Goal: Information Seeking & Learning: Check status

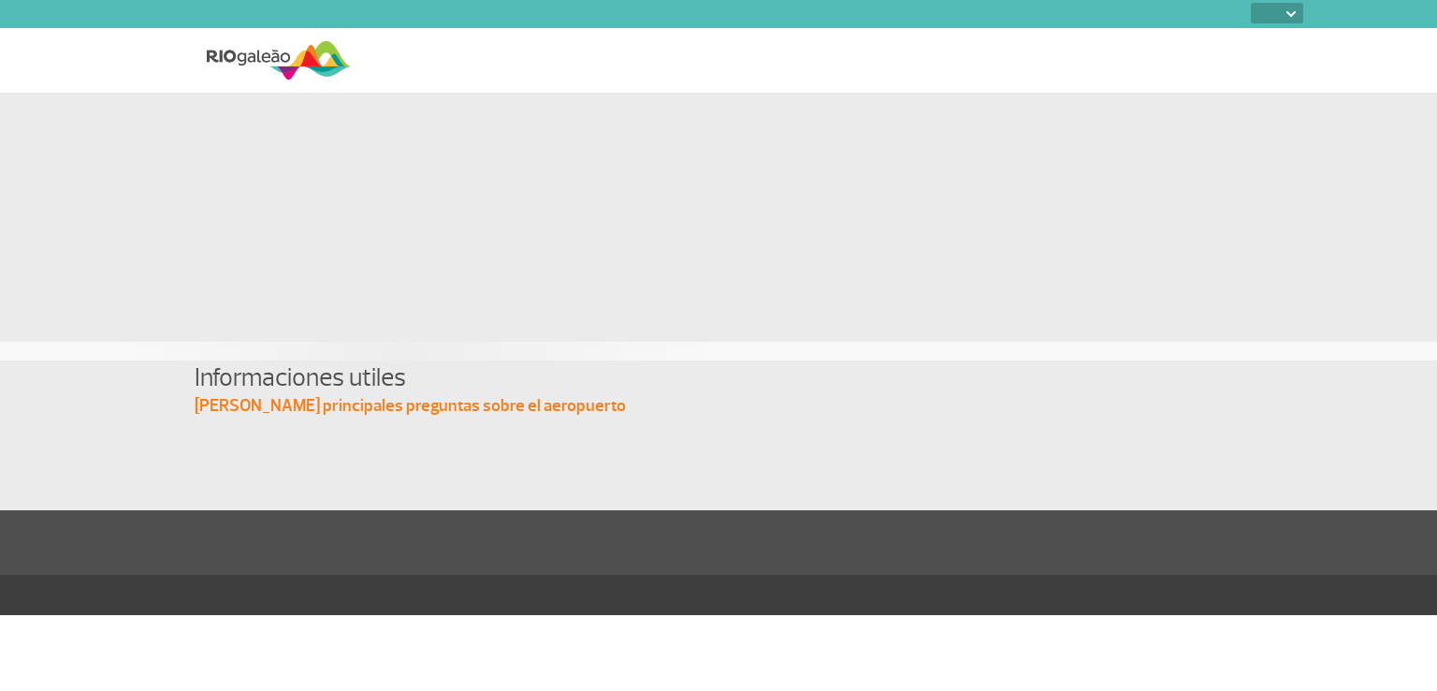
select select
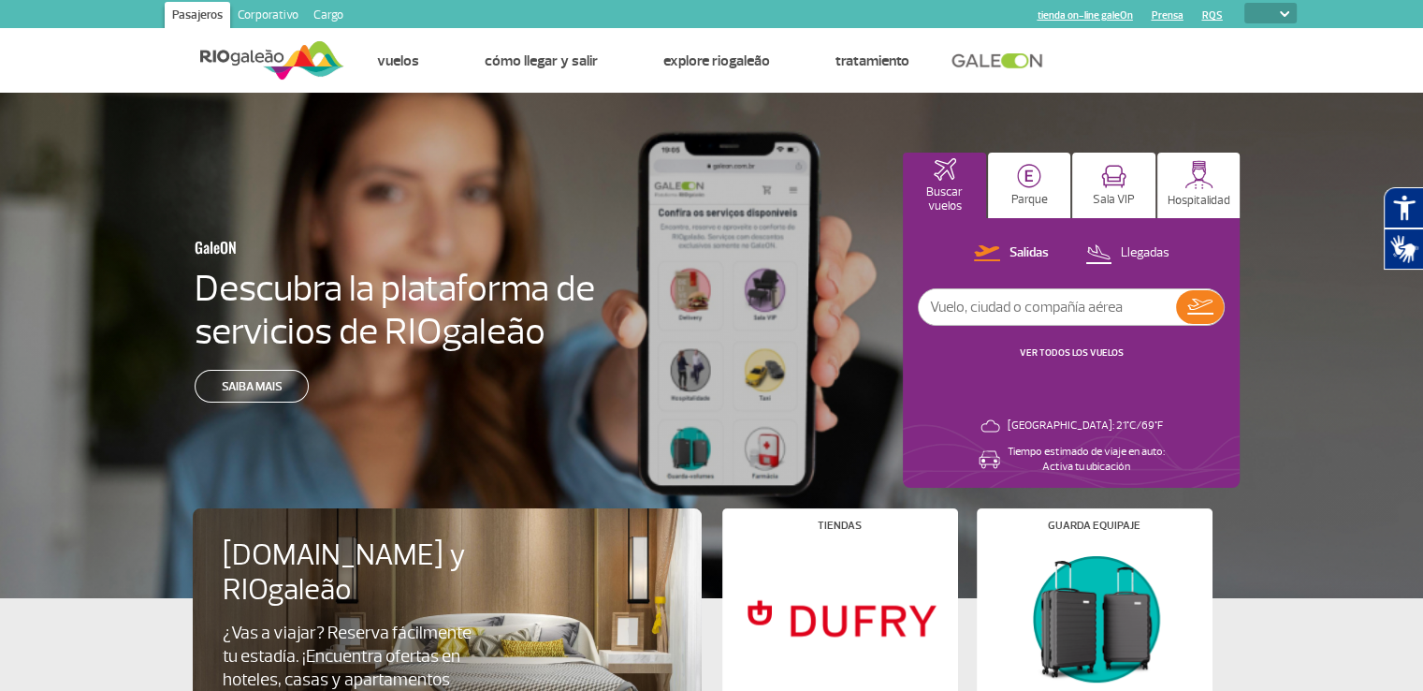
click at [988, 313] on input "text" at bounding box center [1047, 307] width 257 height 36
click at [1195, 312] on img at bounding box center [1200, 306] width 26 height 16
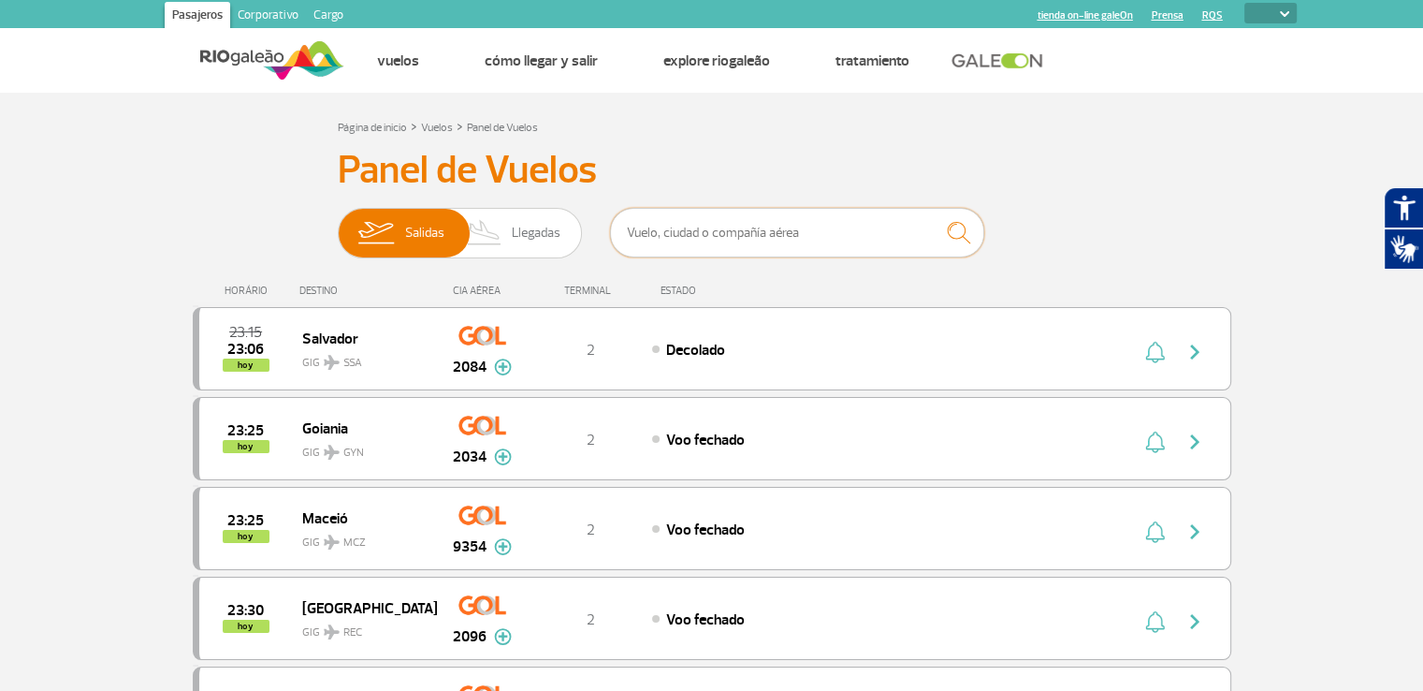
click at [731, 236] on input "text" at bounding box center [797, 233] width 374 height 50
paste input "JA721"
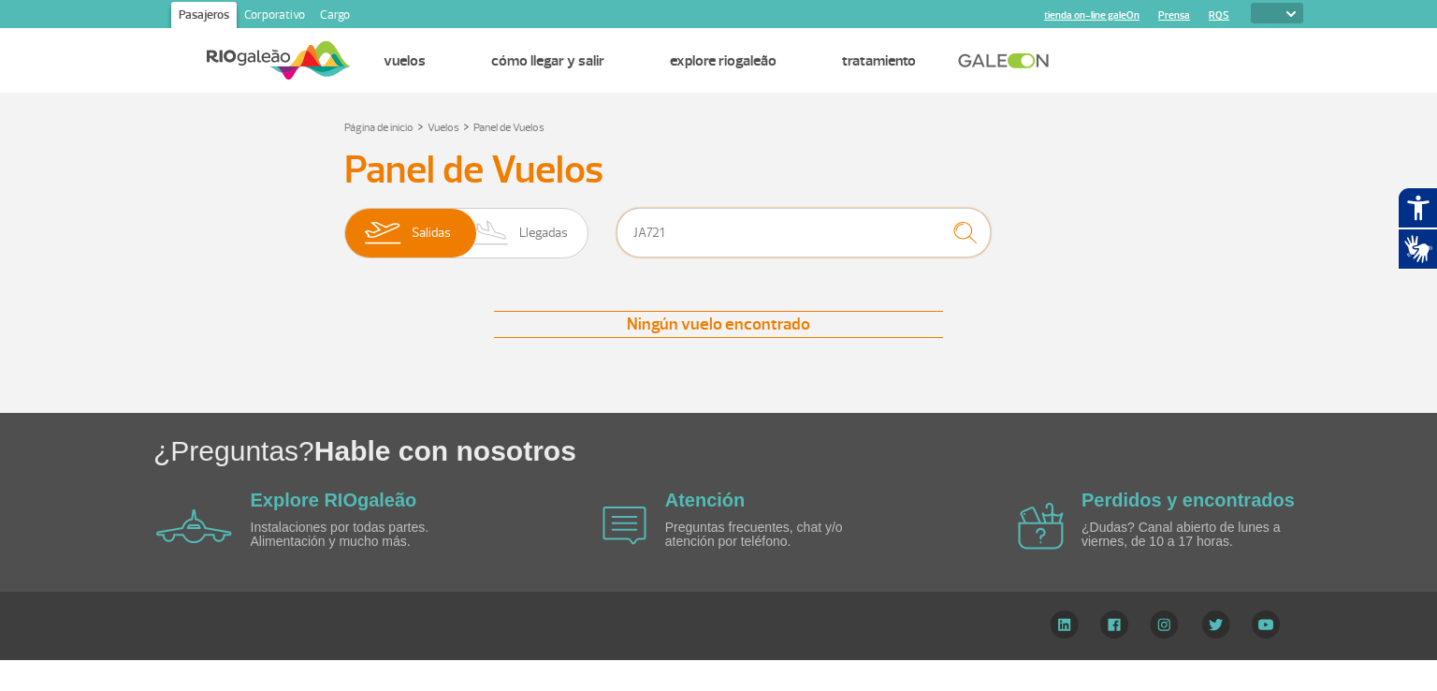
type input "JA721"
click at [973, 240] on img "submit" at bounding box center [965, 232] width 40 height 38
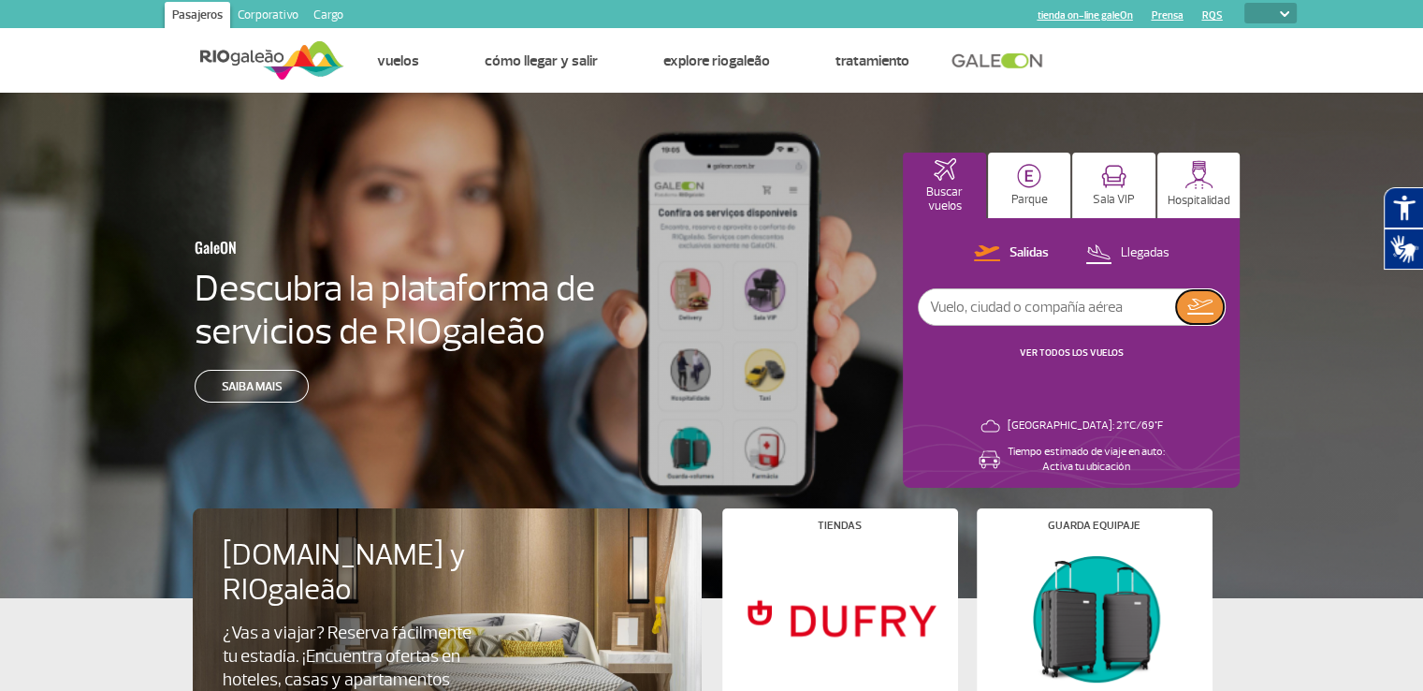
click at [1214, 313] on button at bounding box center [1200, 307] width 48 height 34
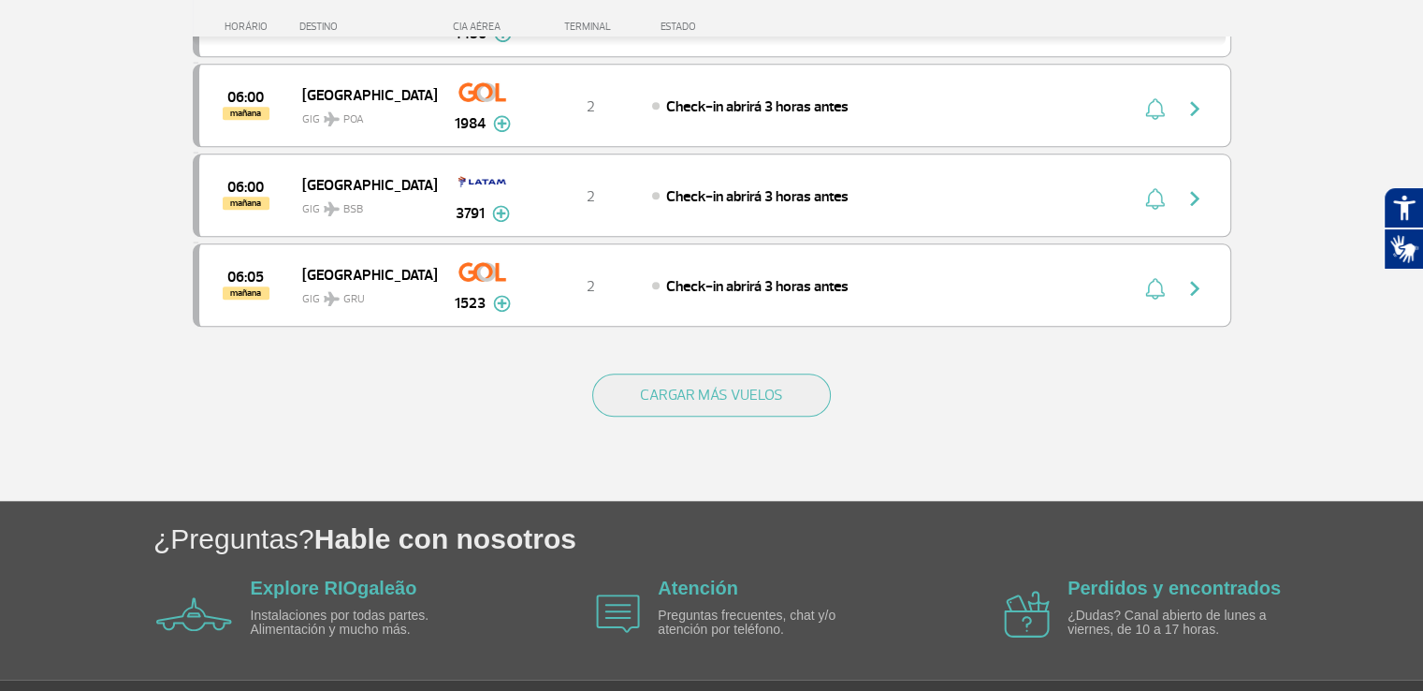
scroll to position [1777, 0]
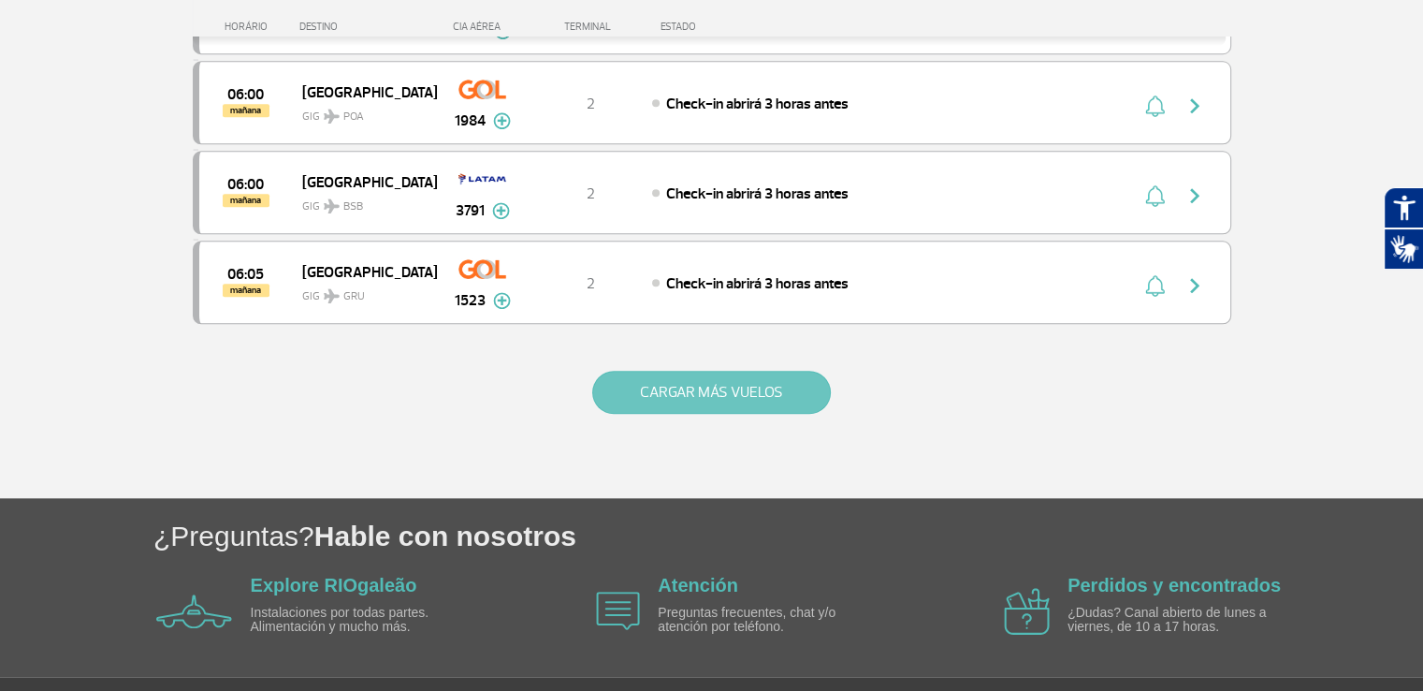
click at [778, 381] on button "CARGAR MÁS VUELOS" at bounding box center [711, 392] width 239 height 43
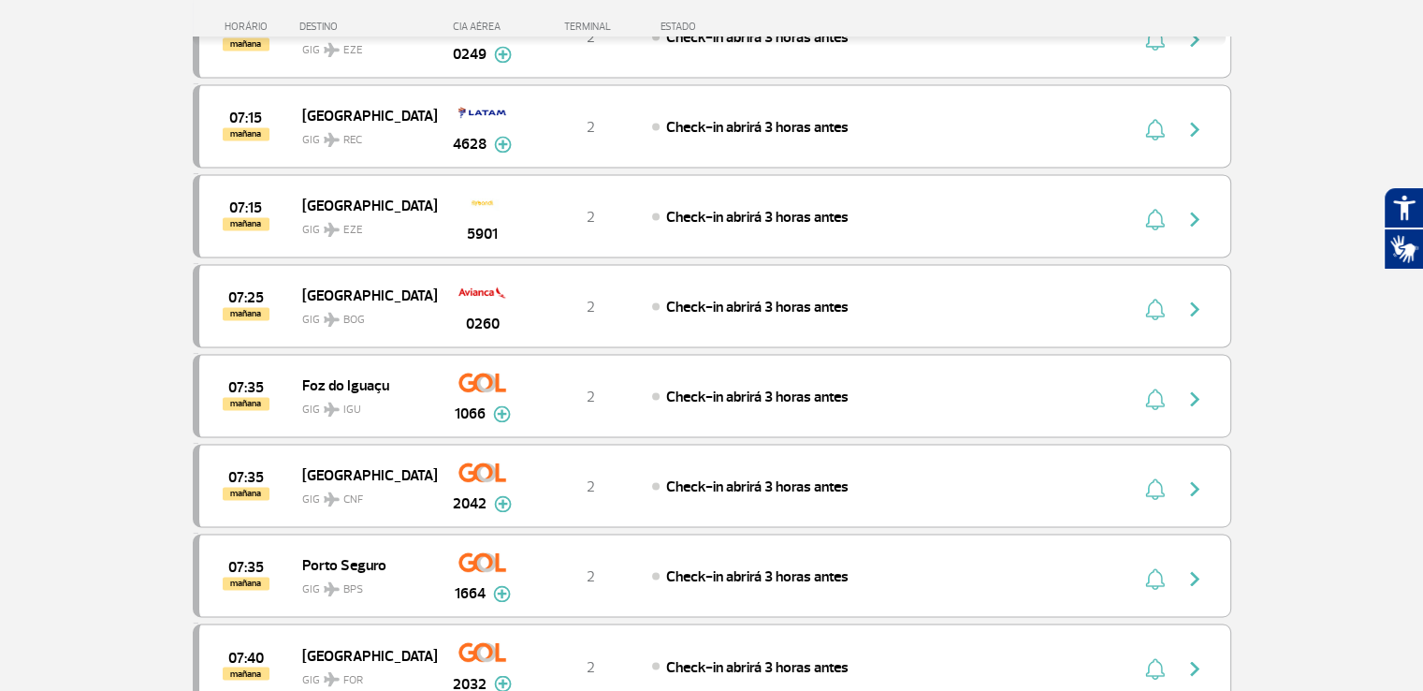
scroll to position [3598, 0]
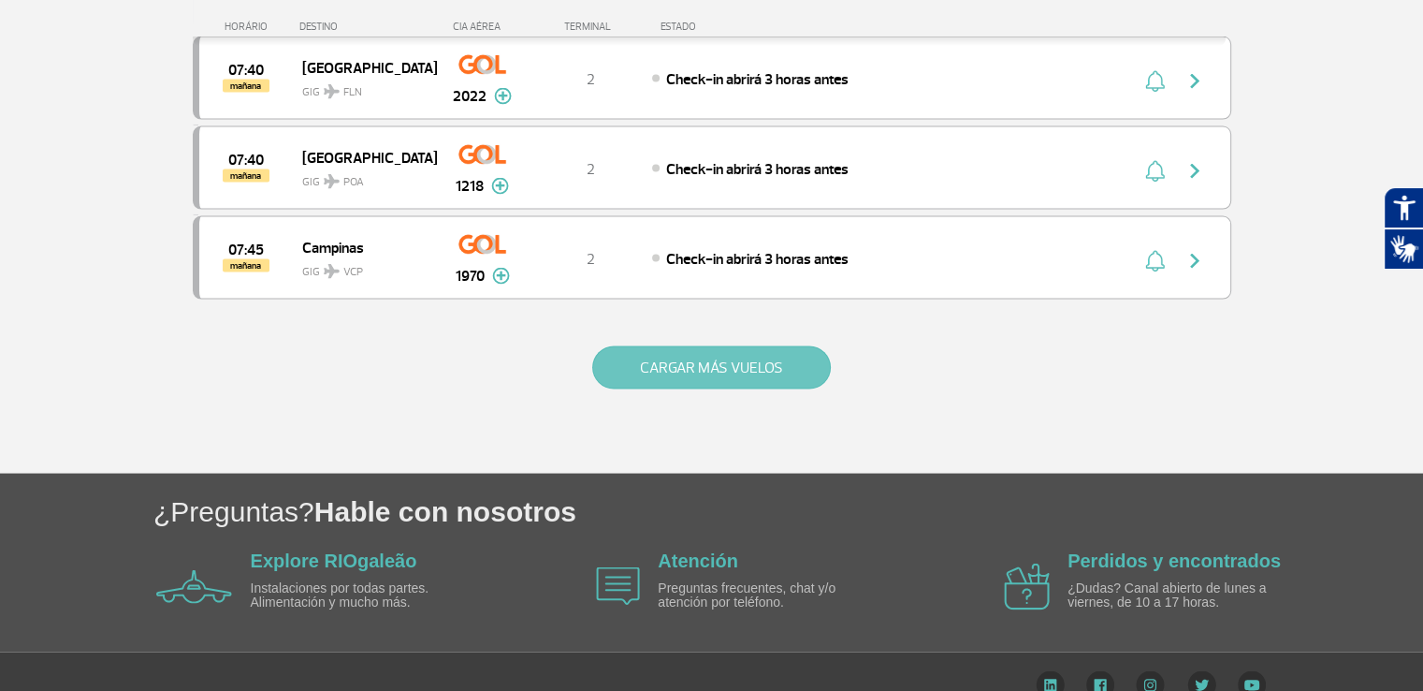
click at [700, 346] on button "CARGAR MÁS VUELOS" at bounding box center [711, 367] width 239 height 43
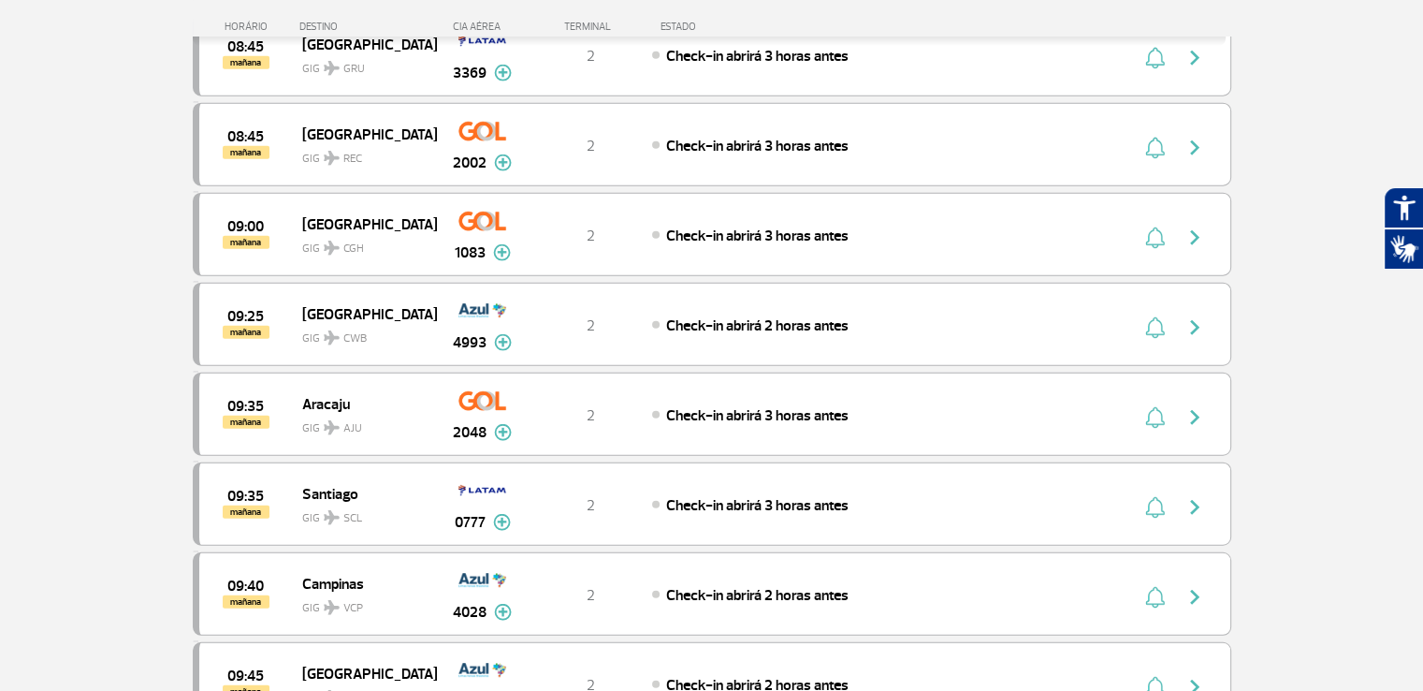
scroll to position [5379, 0]
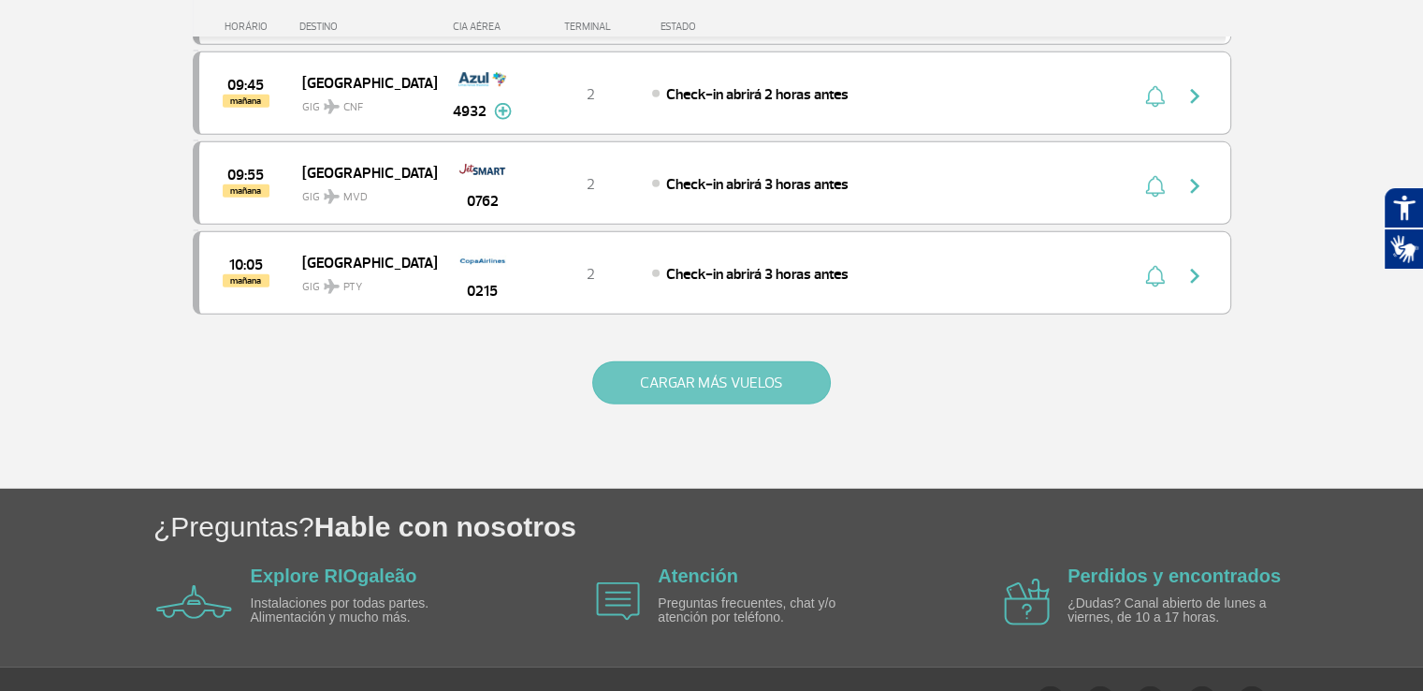
click at [725, 361] on button "CARGAR MÁS VUELOS" at bounding box center [711, 382] width 239 height 43
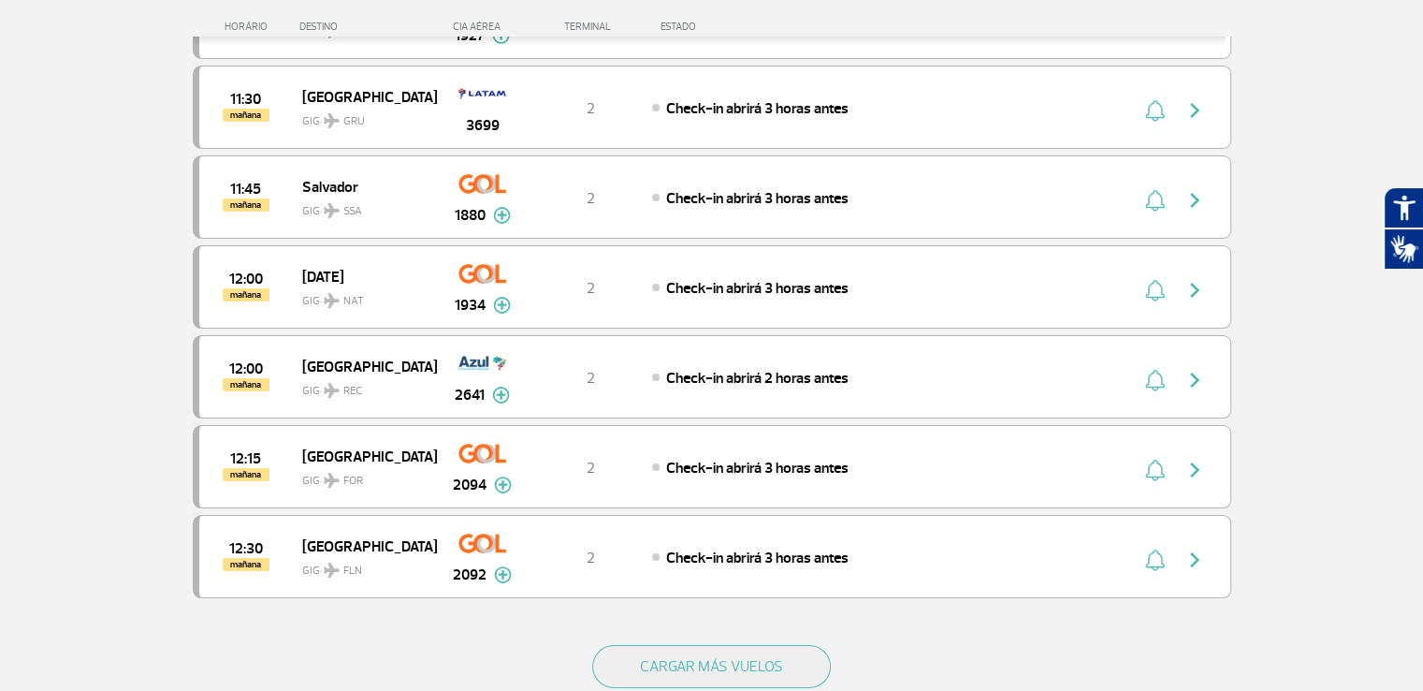
scroll to position [6910, 0]
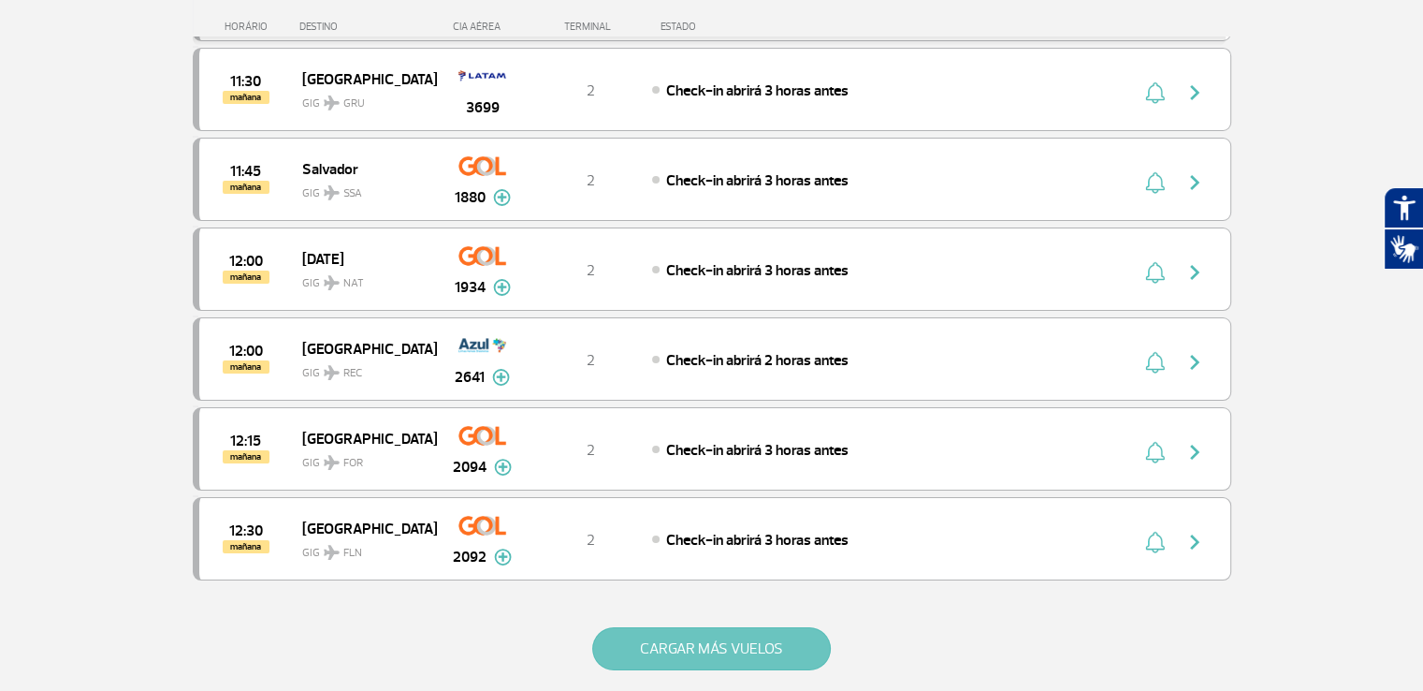
click at [719, 627] on button "CARGAR MÁS VUELOS" at bounding box center [711, 648] width 239 height 43
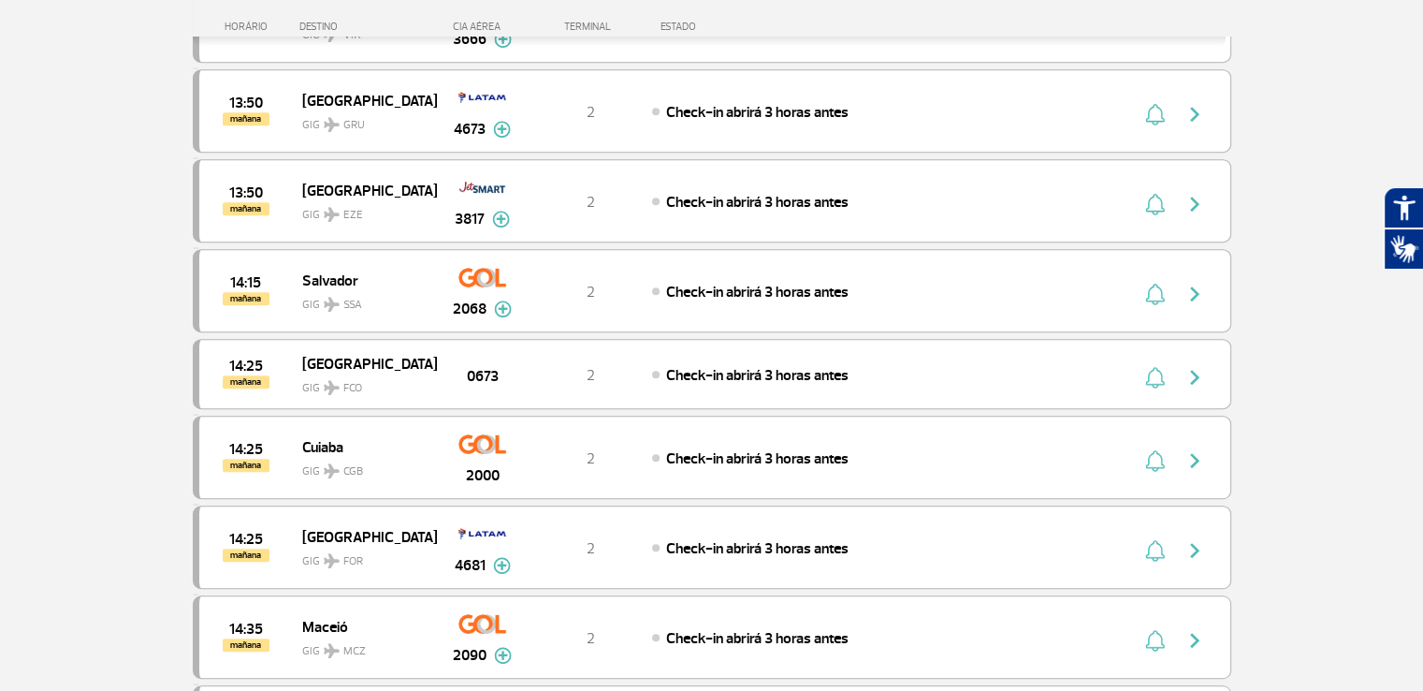
scroll to position [8642, 0]
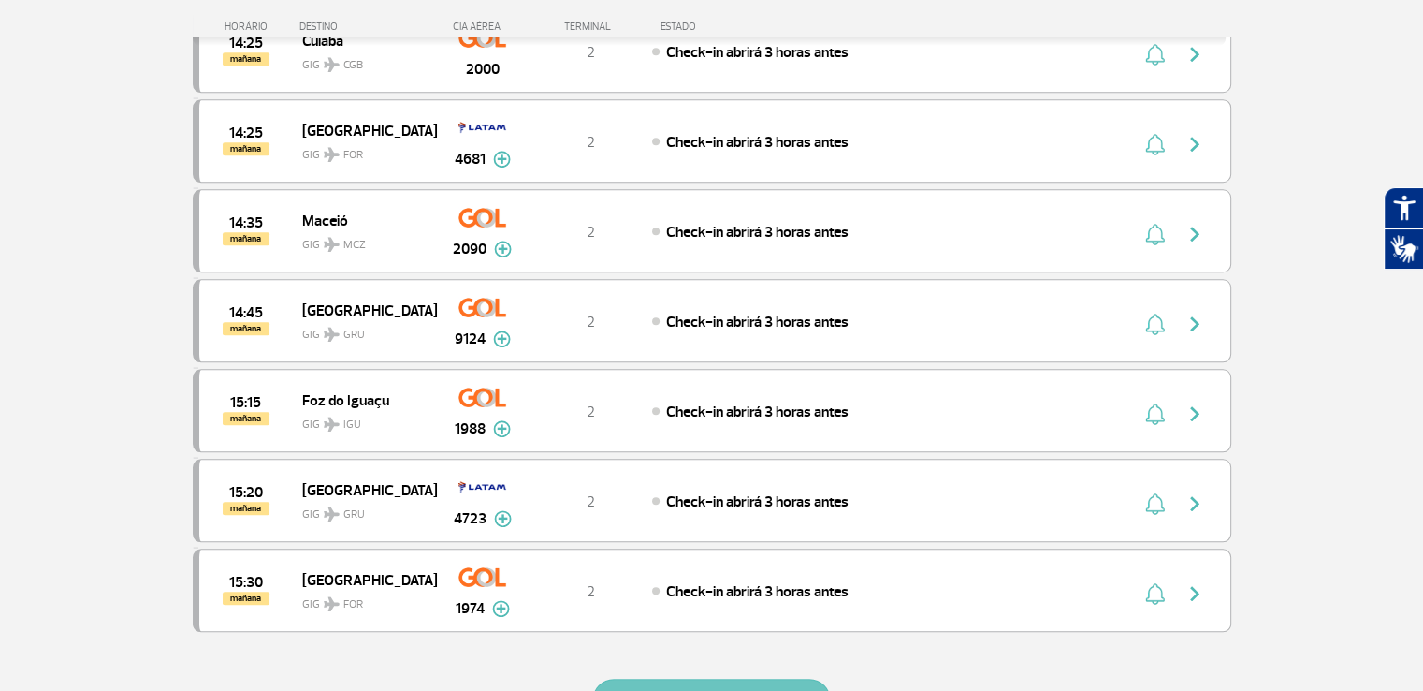
click at [711, 678] on button "CARGAR MÁS VUELOS" at bounding box center [711, 699] width 239 height 43
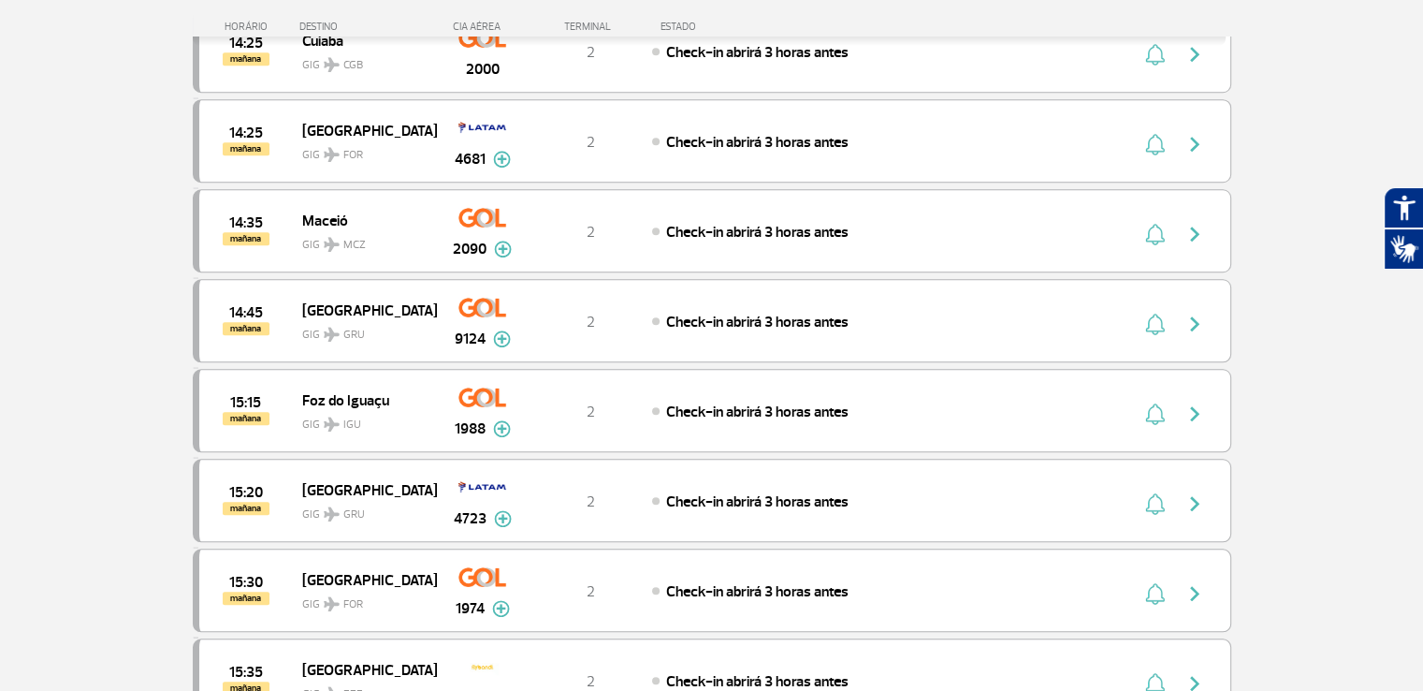
scroll to position [10710, 0]
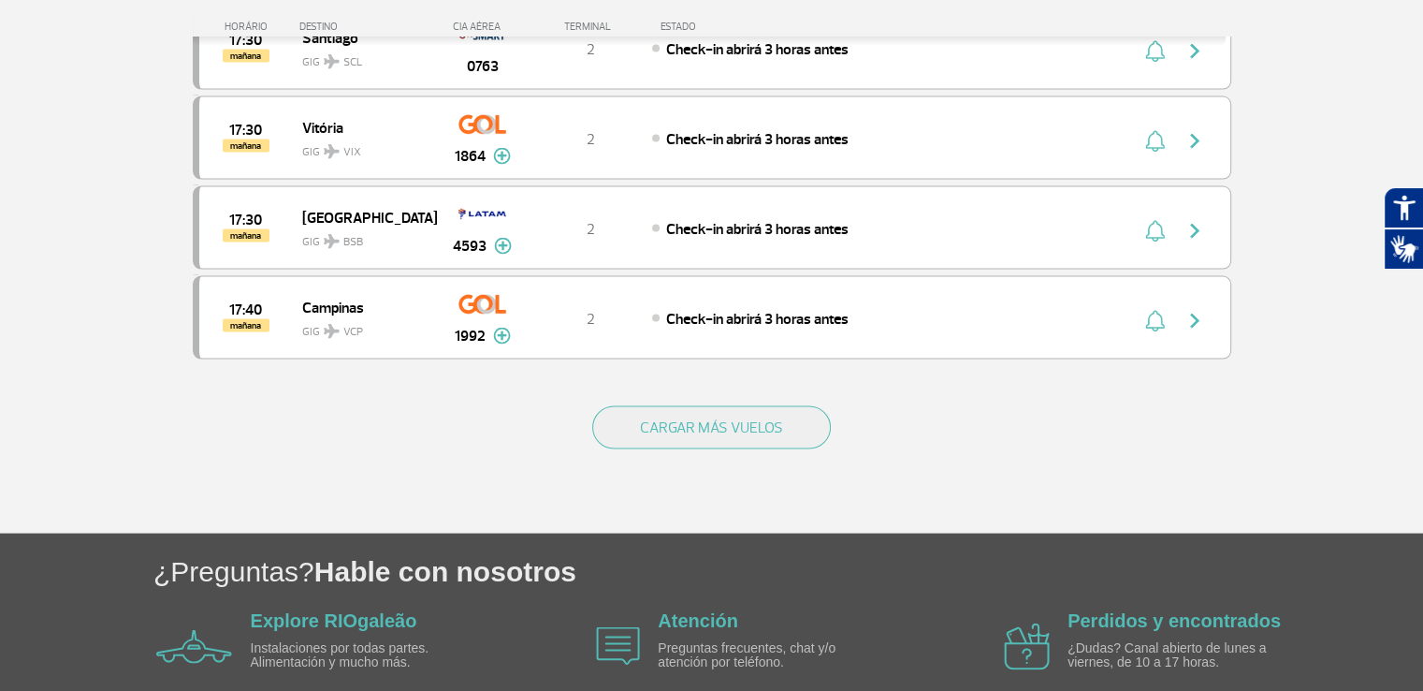
click at [745, 406] on button "CARGAR MÁS VUELOS" at bounding box center [711, 427] width 239 height 43
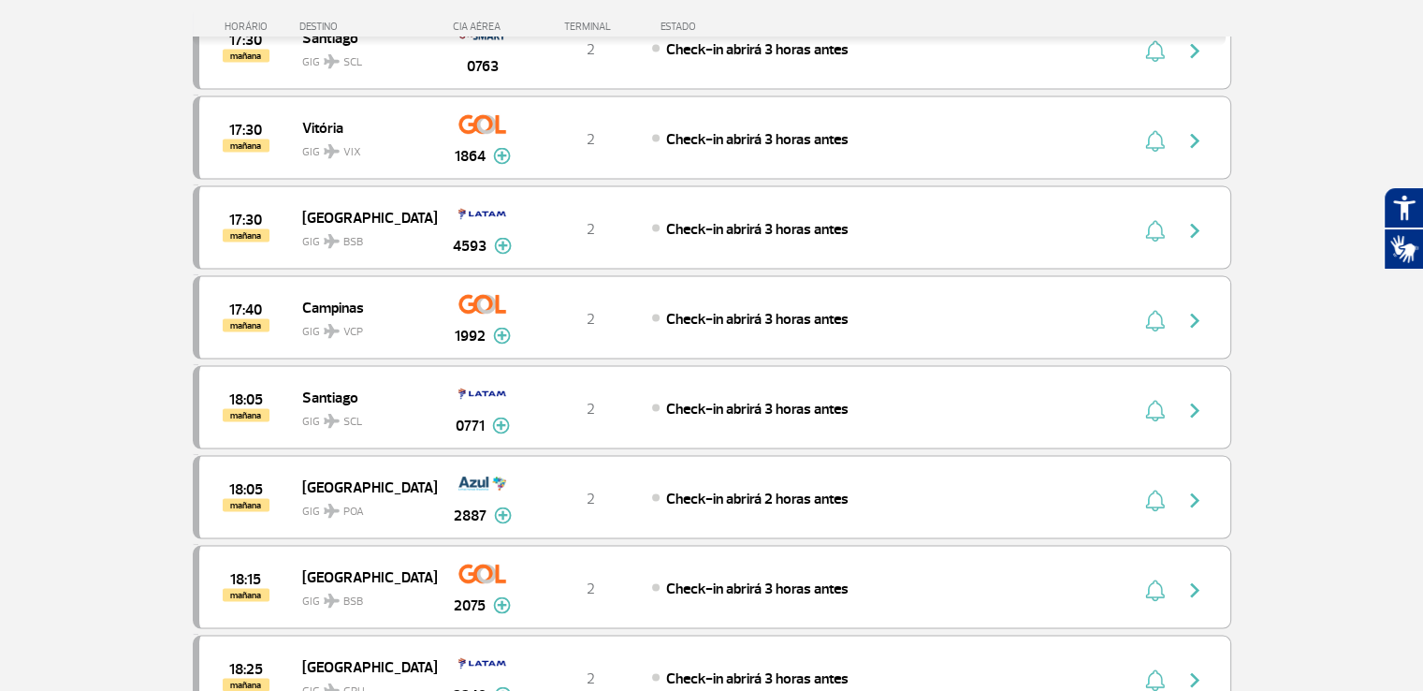
scroll to position [12492, 0]
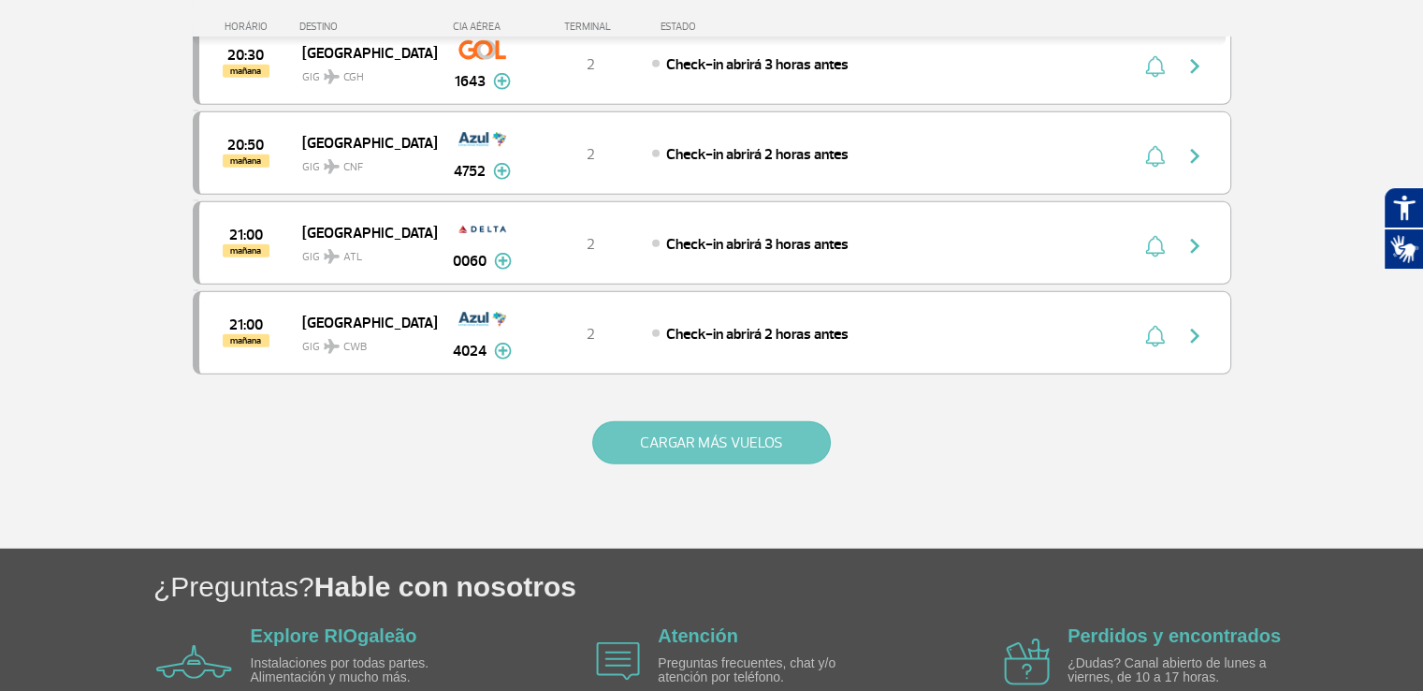
click at [733, 421] on button "CARGAR MÁS VUELOS" at bounding box center [711, 442] width 239 height 43
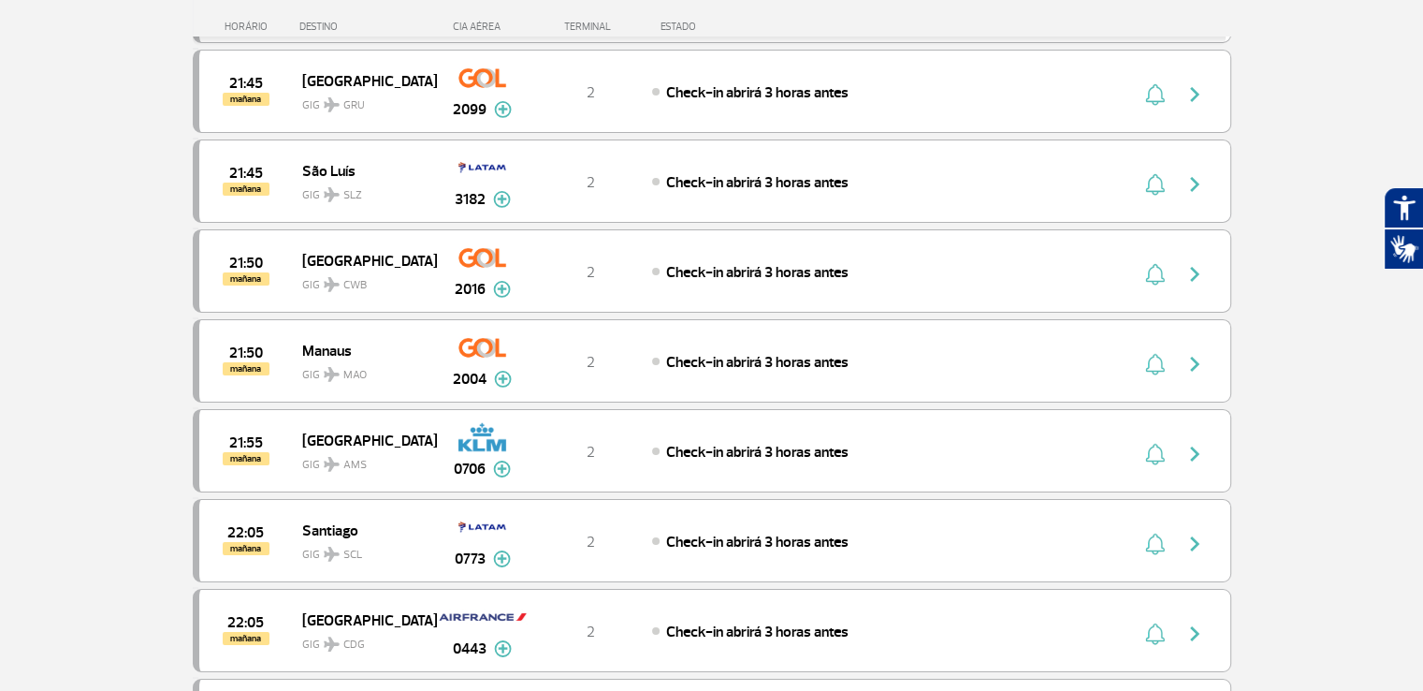
scroll to position [14273, 0]
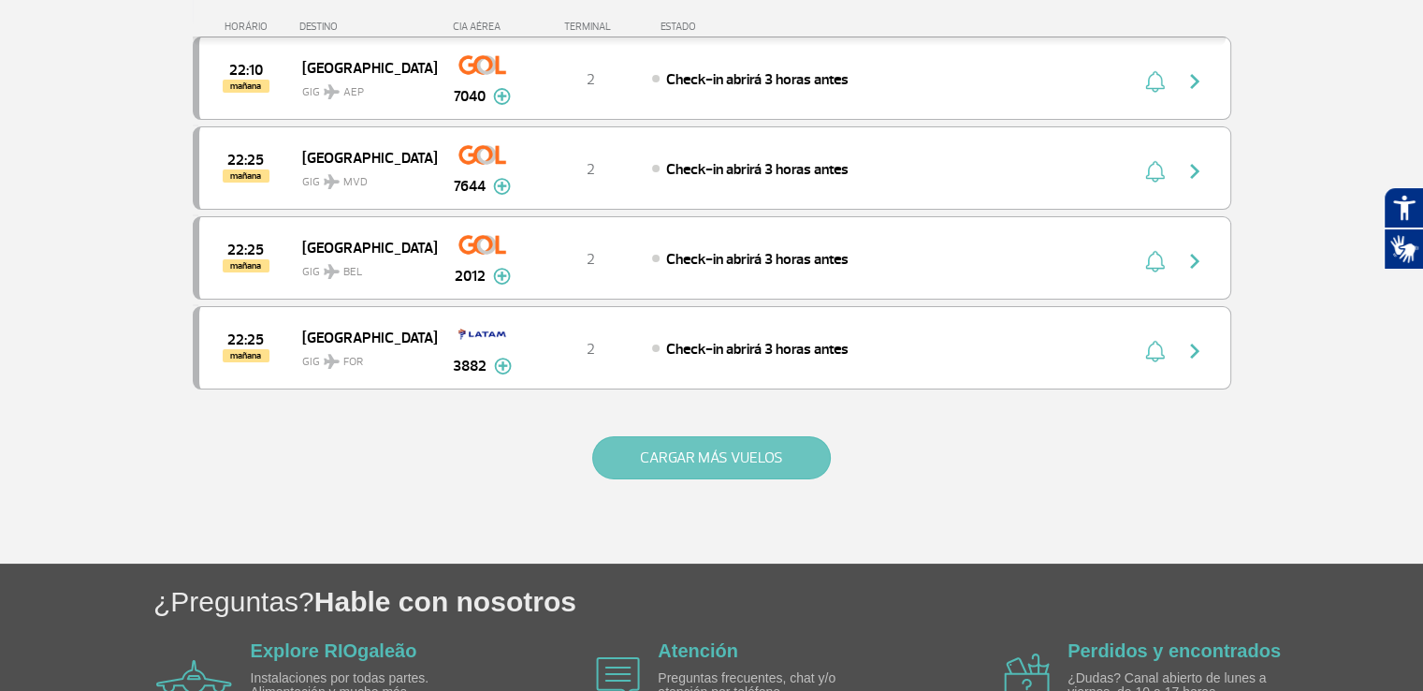
click at [770, 436] on button "CARGAR MÁS VUELOS" at bounding box center [711, 457] width 239 height 43
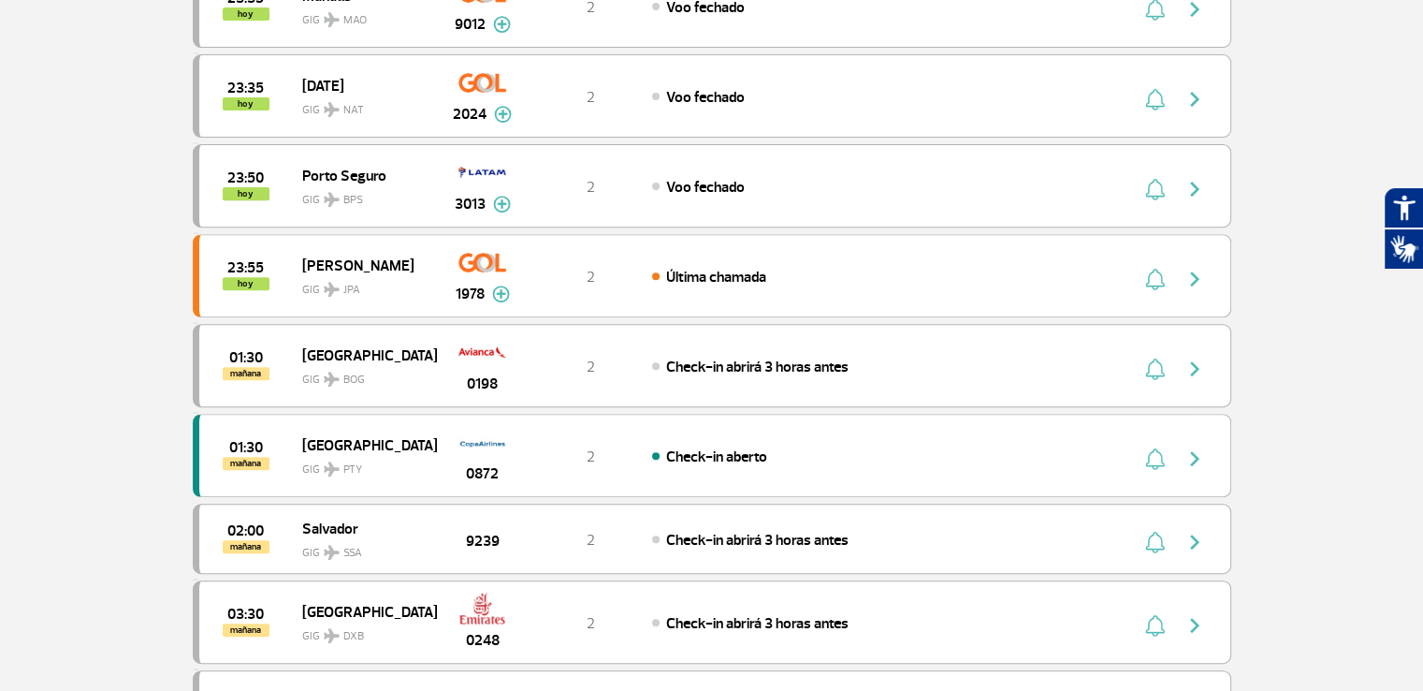
scroll to position [0, 0]
